Goal: Communication & Community: Answer question/provide support

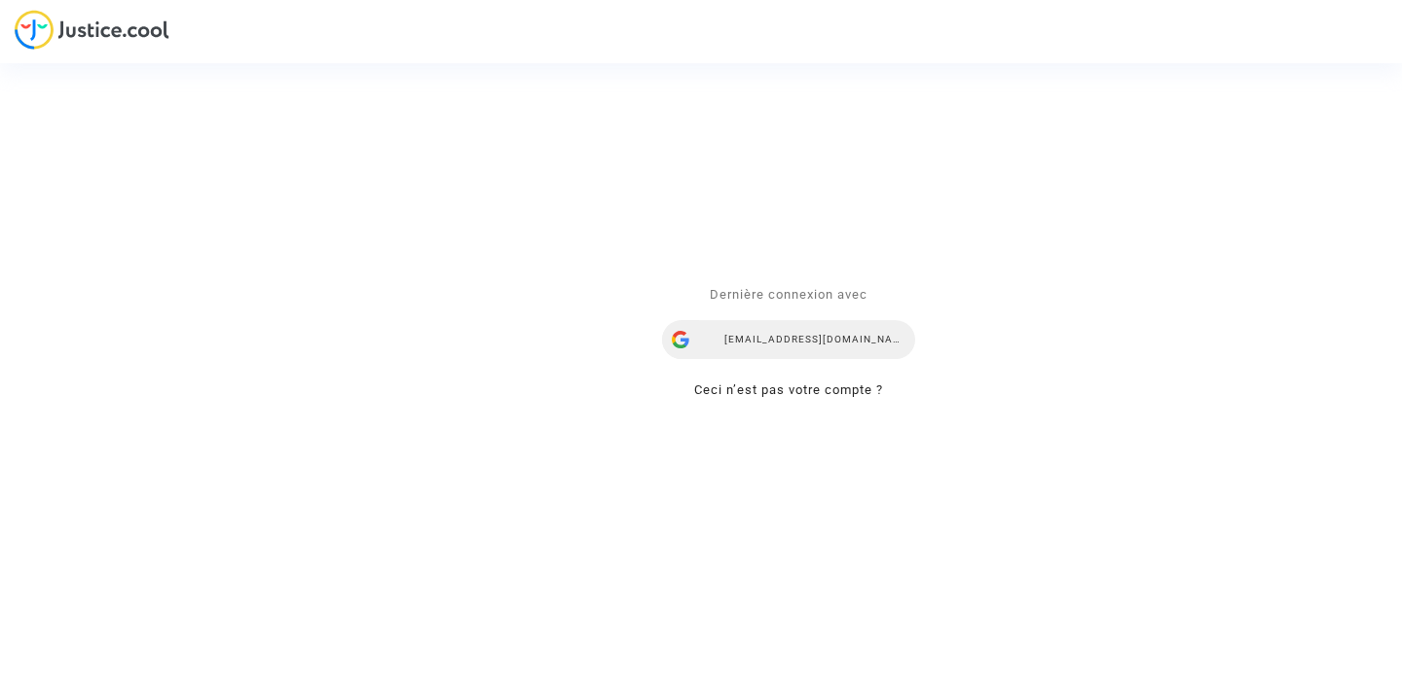
click at [842, 346] on div "[EMAIL_ADDRESS][DOMAIN_NAME]" at bounding box center [788, 339] width 253 height 39
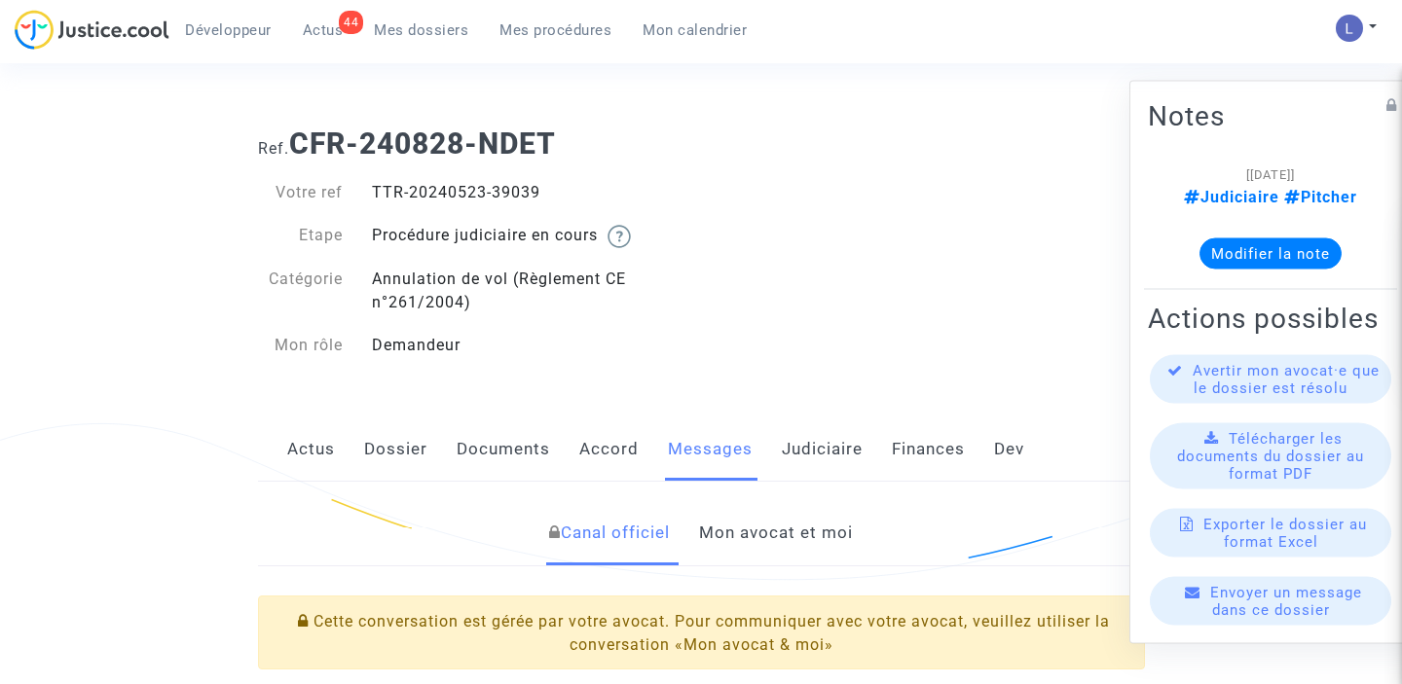
click at [758, 531] on link "Mon avocat et moi" at bounding box center [776, 533] width 154 height 64
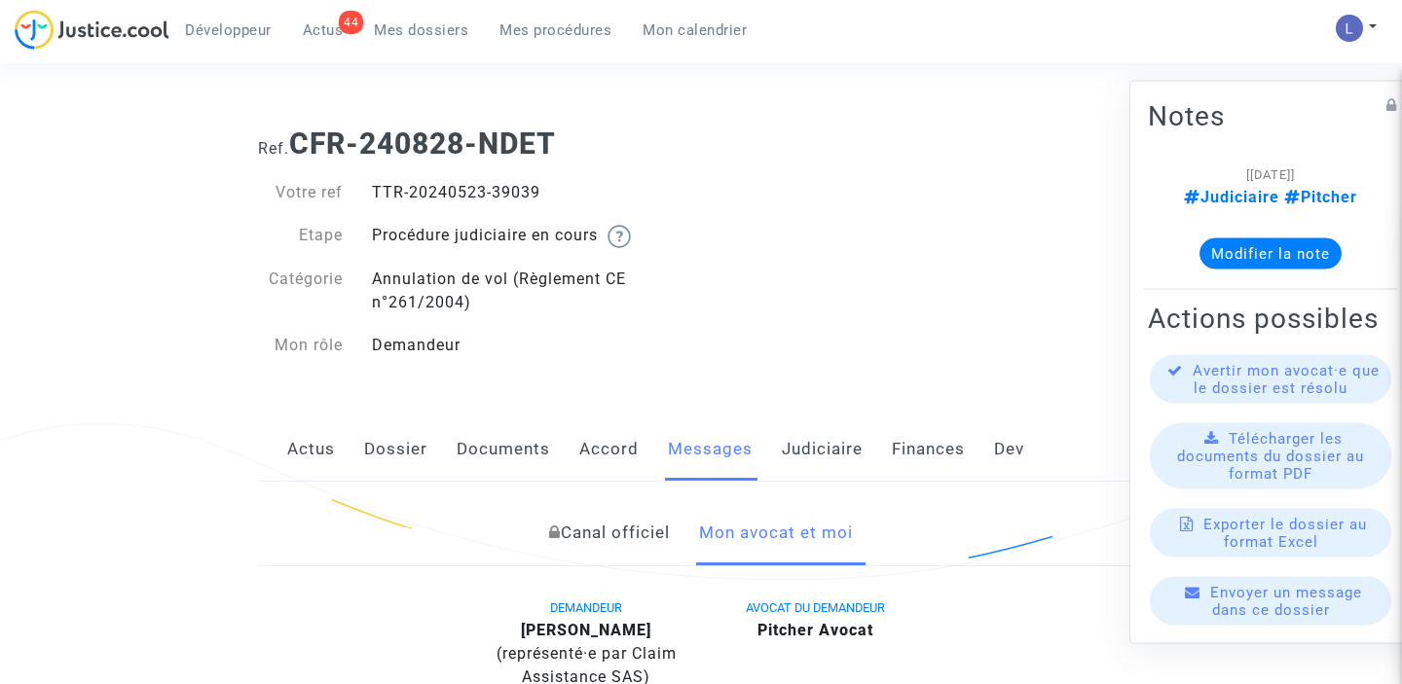
drag, startPoint x: 542, startPoint y: 194, endPoint x: 491, endPoint y: 194, distance: 51.6
click at [491, 194] on div "TTR-20240523-39039" at bounding box center [529, 192] width 344 height 23
copy div "39039"
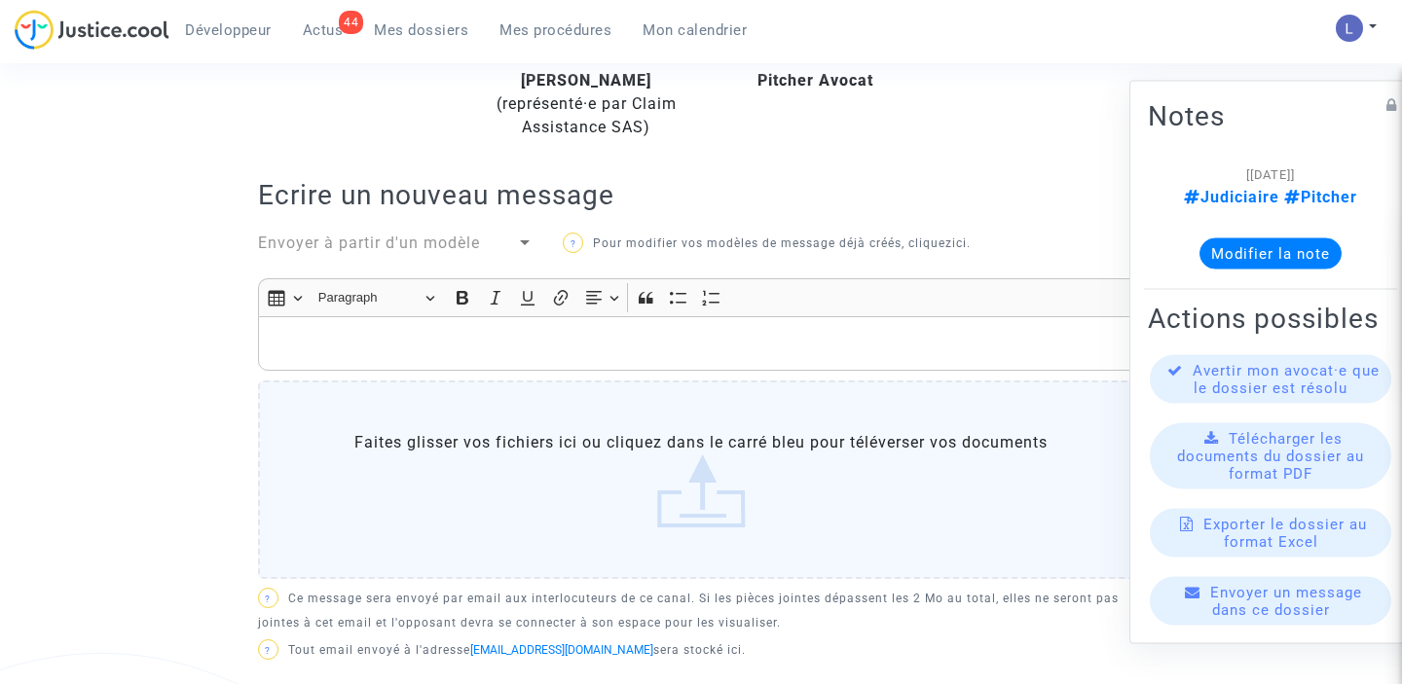
scroll to position [548, 0]
click at [372, 342] on p "Rich Text Editor, main" at bounding box center [701, 346] width 867 height 24
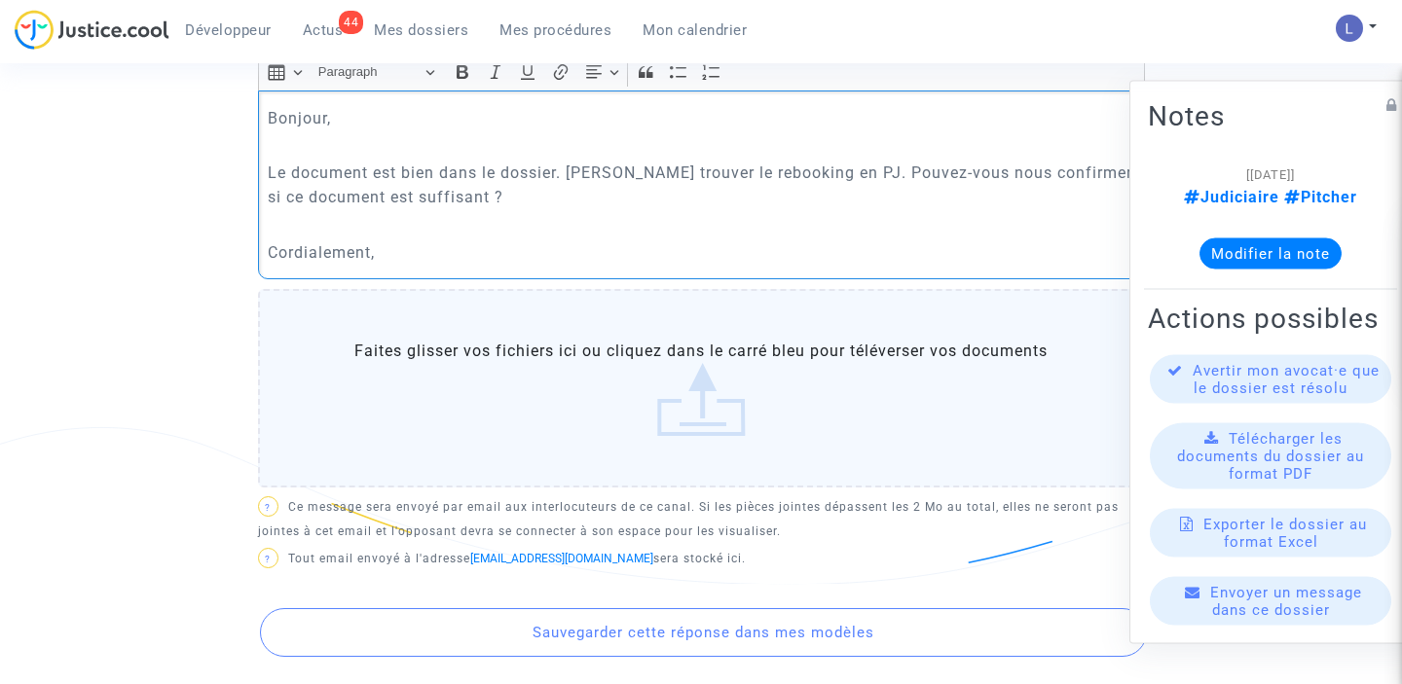
scroll to position [796, 0]
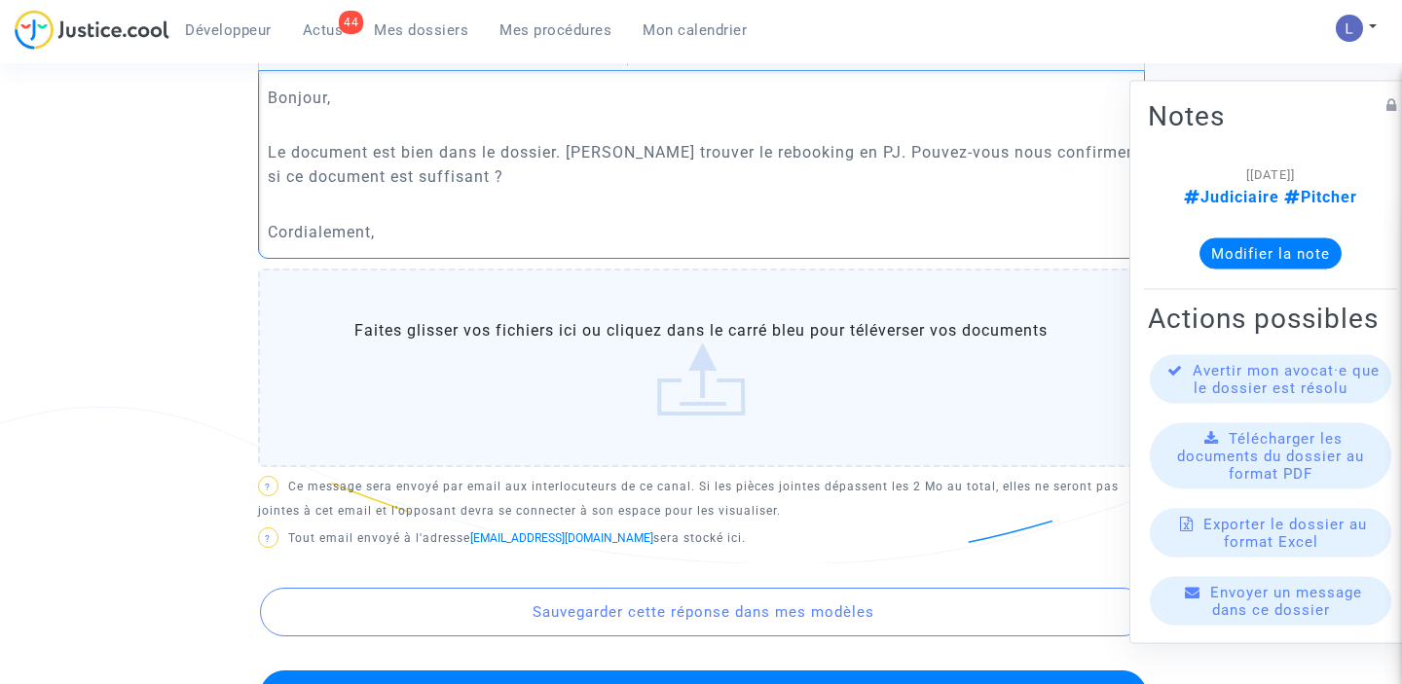
click at [747, 360] on label "Faites glisser vos fichiers ici ou cliquez dans le carré bleu pour téléverser v…" at bounding box center [701, 368] width 887 height 199
click at [0, 0] on input "Faites glisser vos fichiers ici ou cliquez dans le carré bleu pour téléverser v…" at bounding box center [0, 0] width 0 height 0
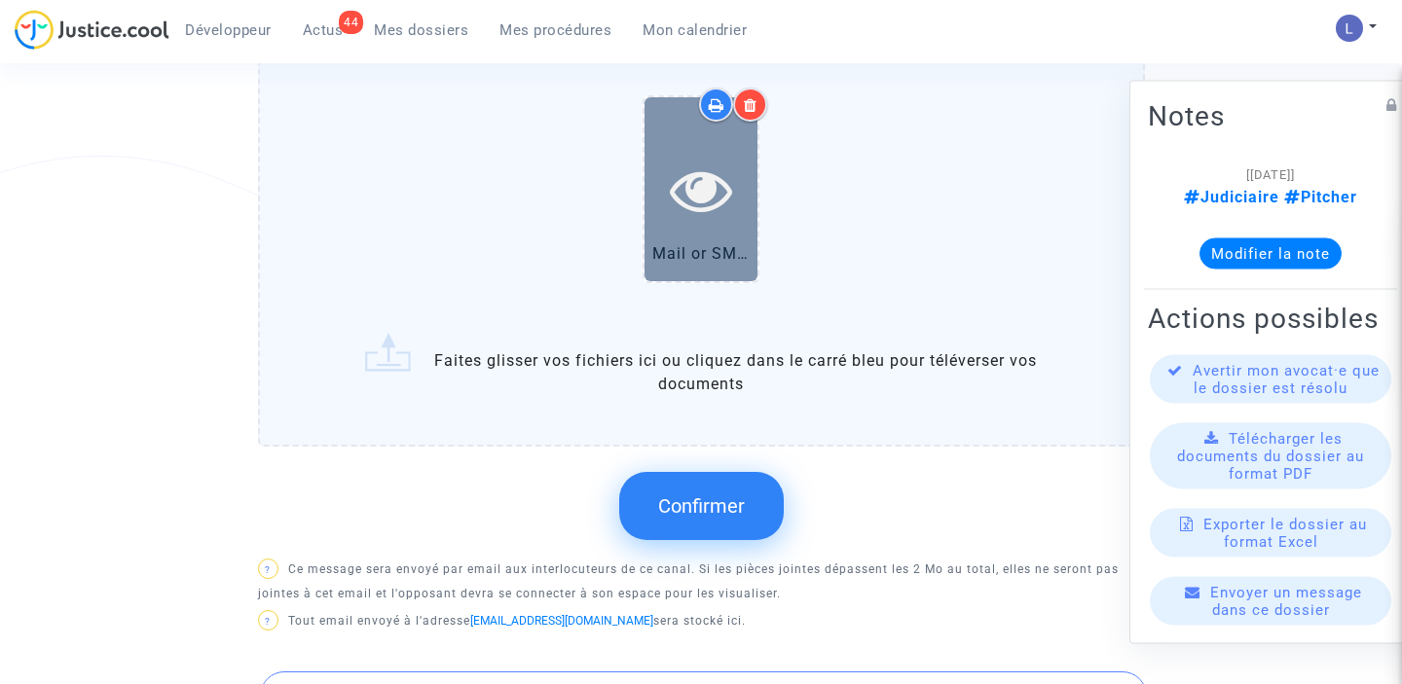
scroll to position [1054, 0]
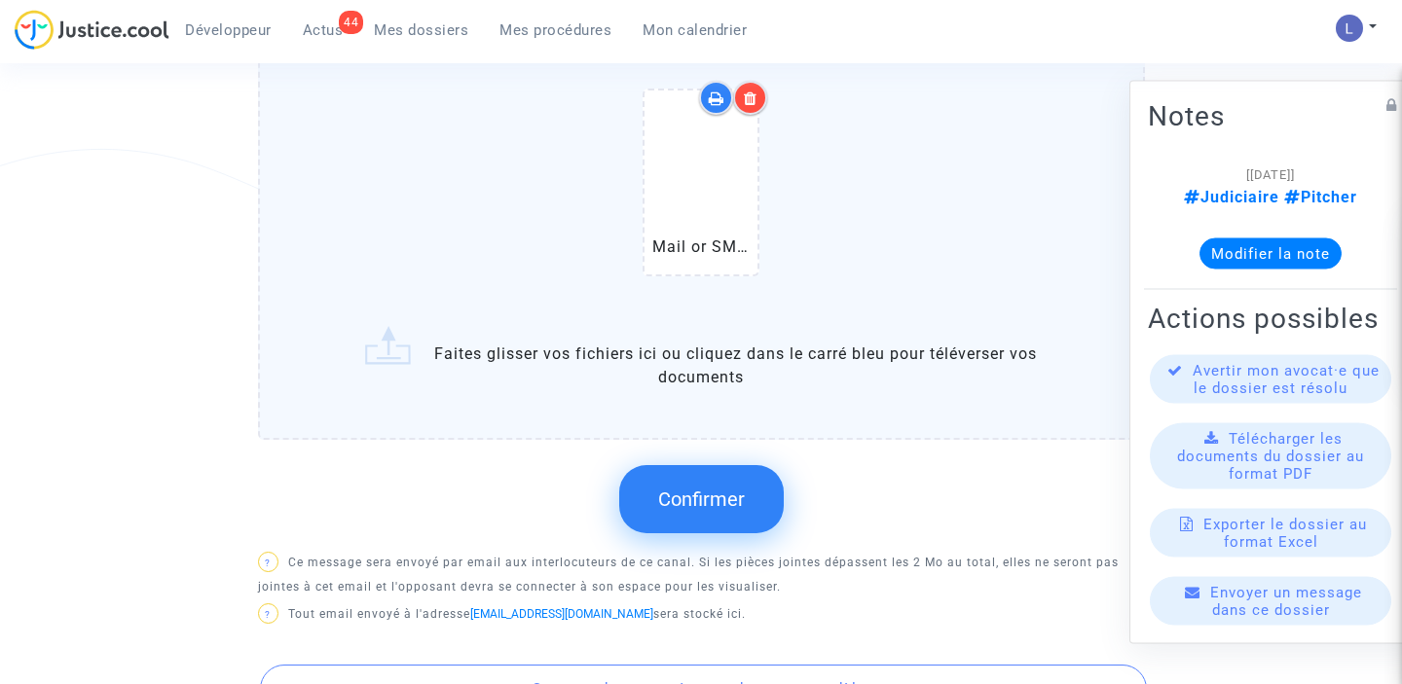
click at [712, 486] on button "Confirmer" at bounding box center [701, 499] width 165 height 68
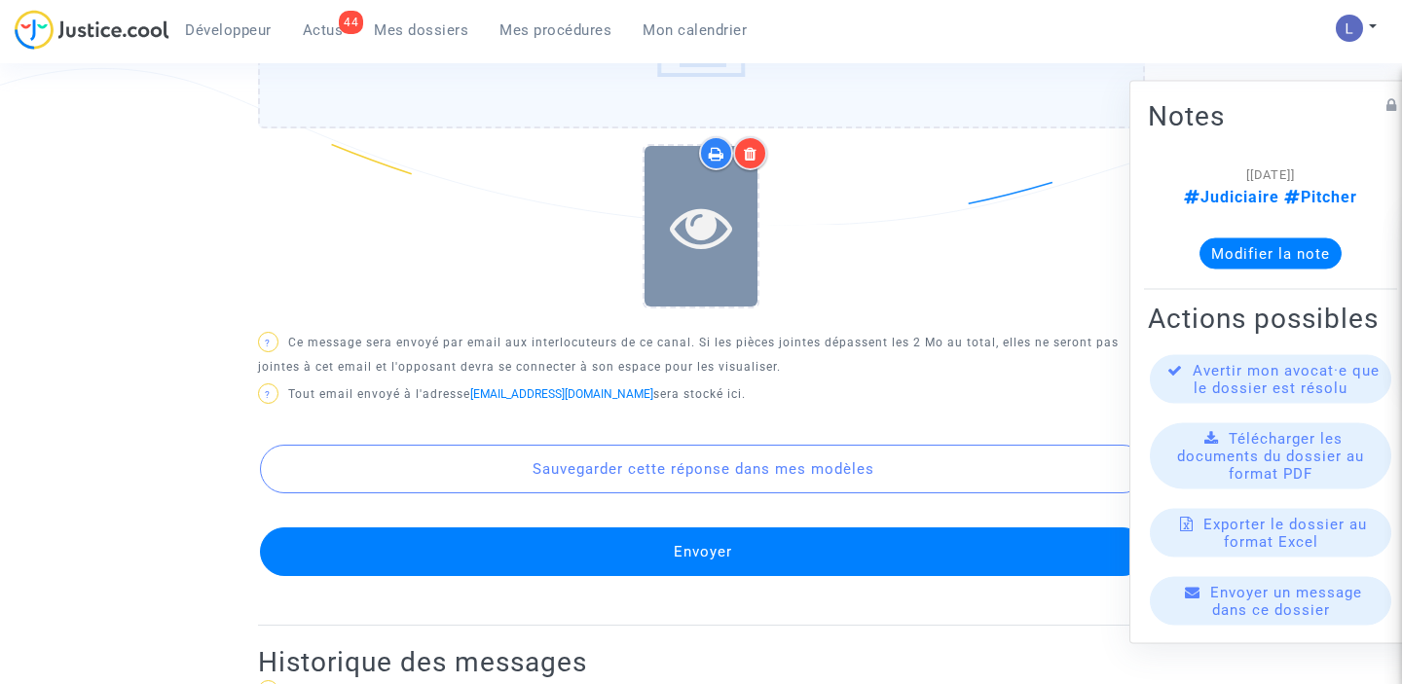
scroll to position [1137, 0]
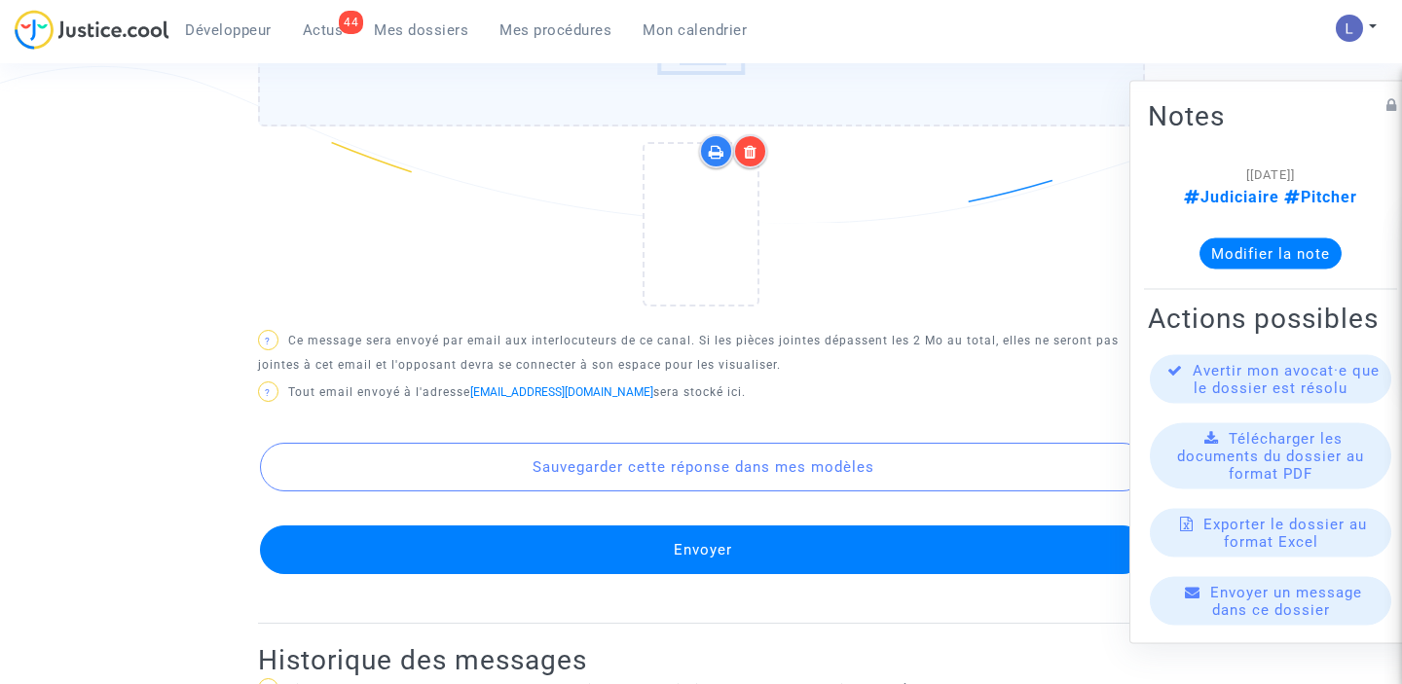
click at [693, 545] on button "Envoyer" at bounding box center [703, 550] width 887 height 49
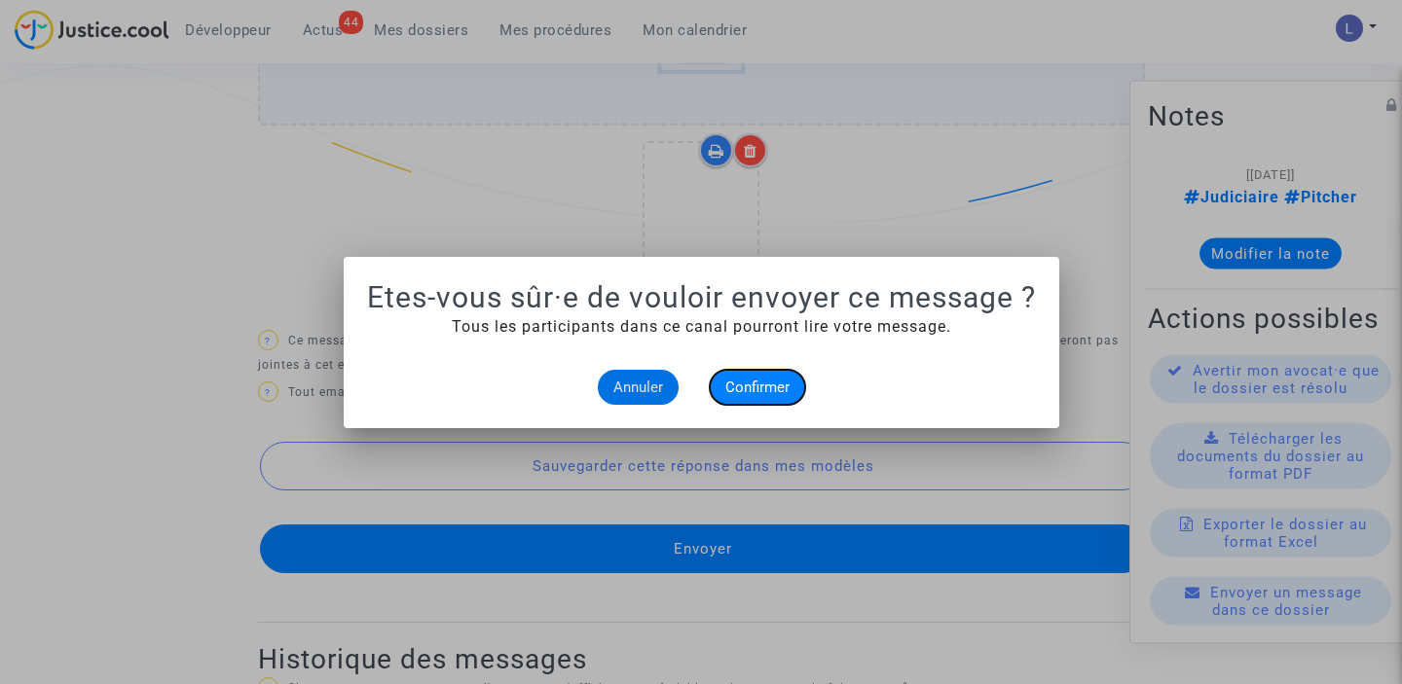
click at [747, 395] on button "Confirmer" at bounding box center [757, 387] width 95 height 35
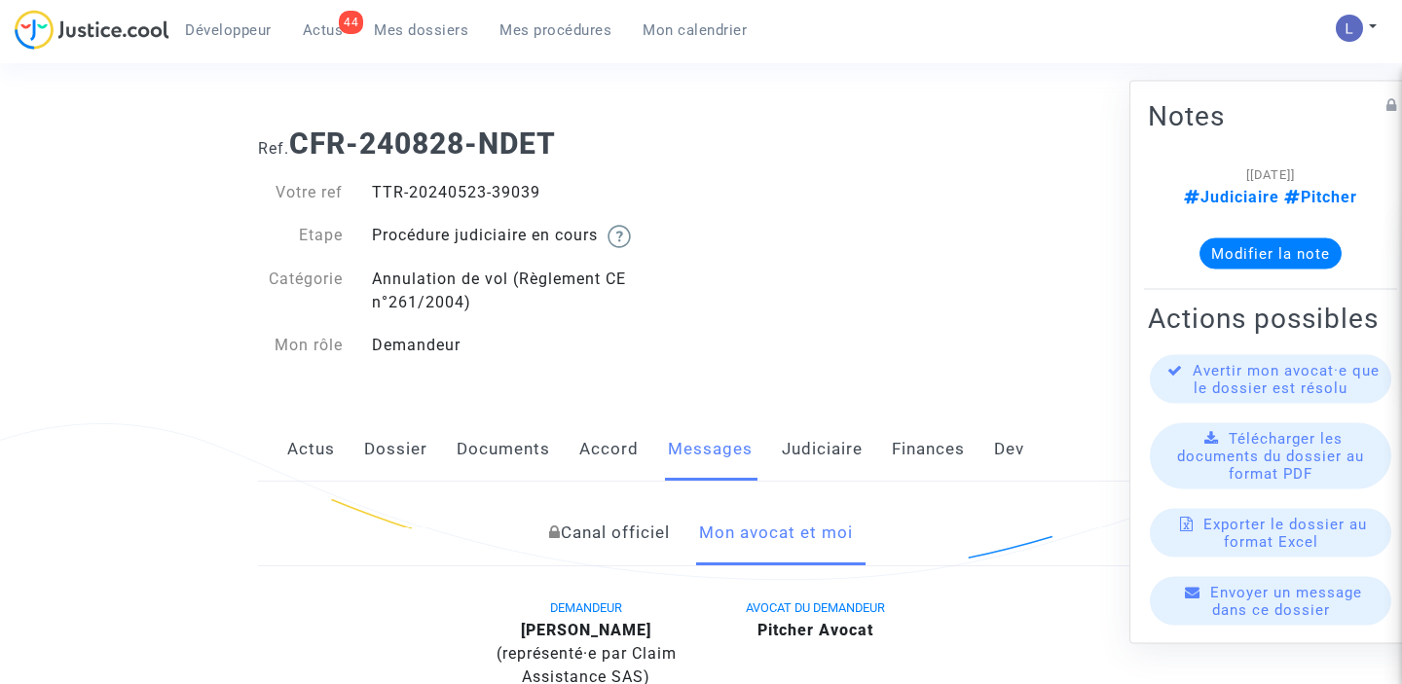
scroll to position [1137, 0]
